Goal: Find specific page/section

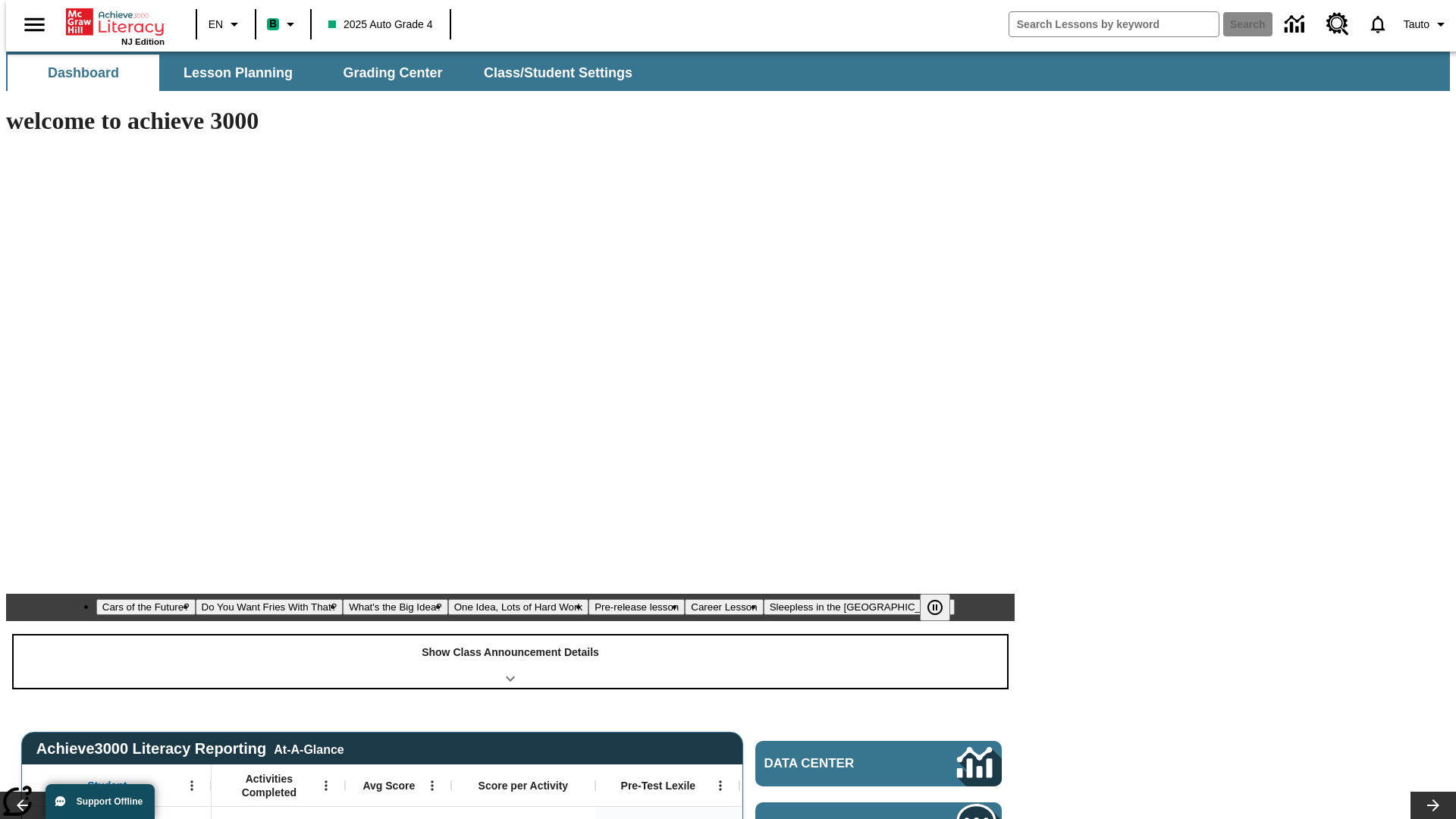
click at [510, 636] on div "Show Class Announcement Details" at bounding box center [510, 662] width 993 height 52
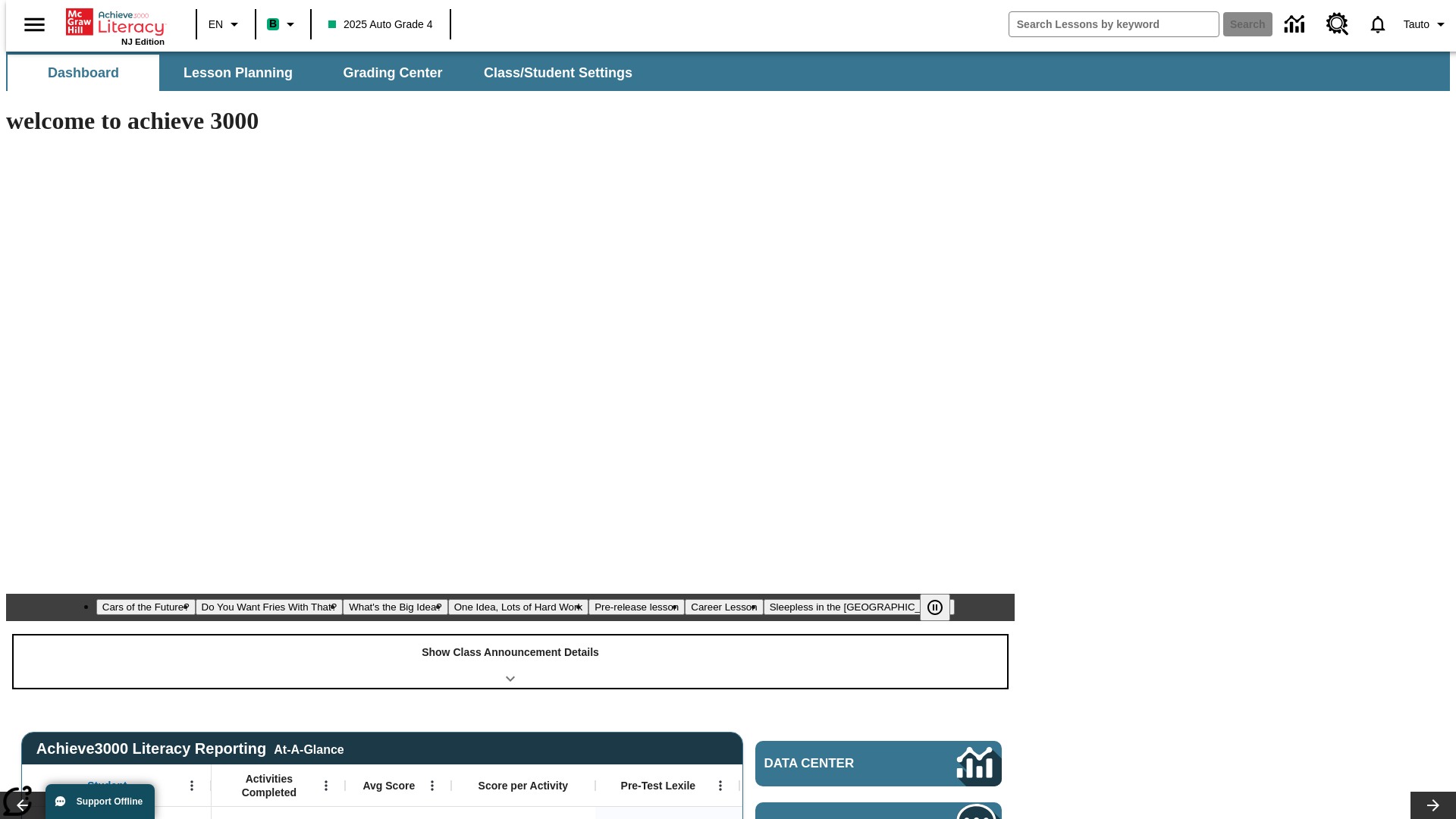
click at [510, 636] on div "Show Class Announcement Details" at bounding box center [510, 662] width 993 height 52
